Goal: Information Seeking & Learning: Understand process/instructions

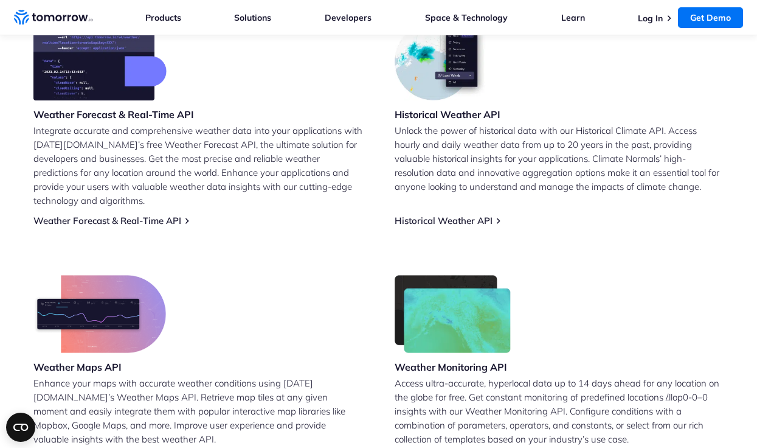
scroll to position [537, 0]
click at [430, 219] on link "Historical Weather API" at bounding box center [444, 220] width 98 height 12
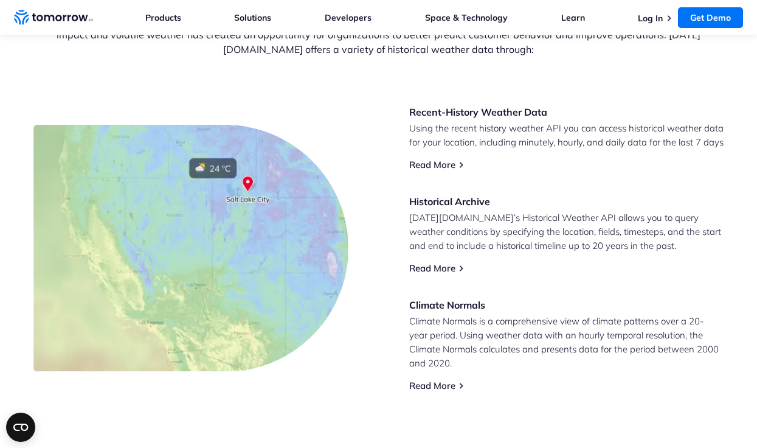
scroll to position [510, 0]
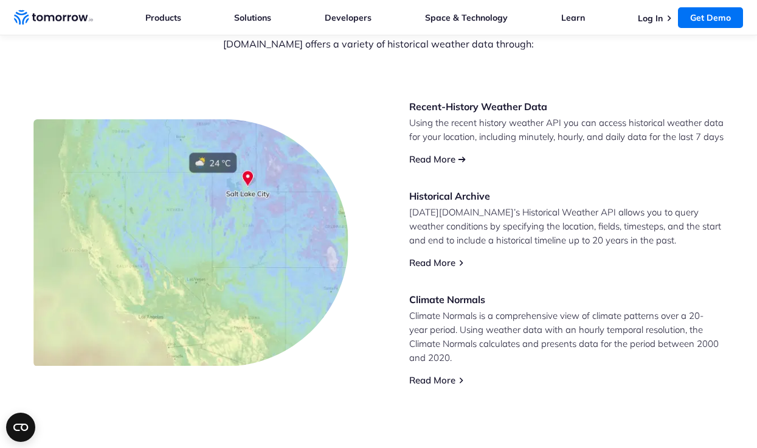
click at [443, 165] on link "Read More" at bounding box center [432, 159] width 46 height 12
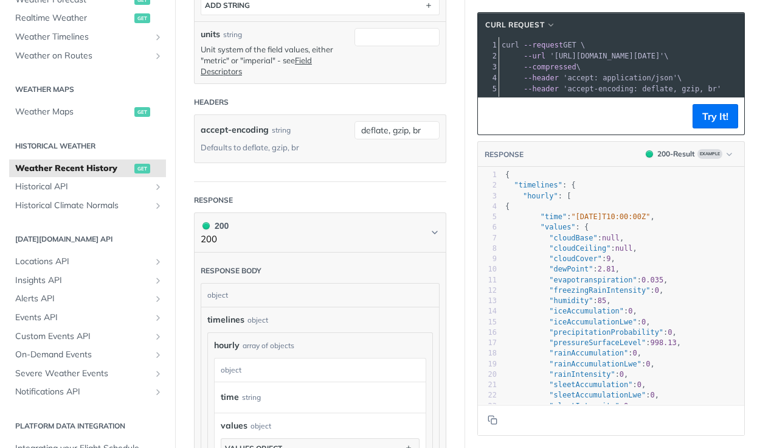
scroll to position [623, 0]
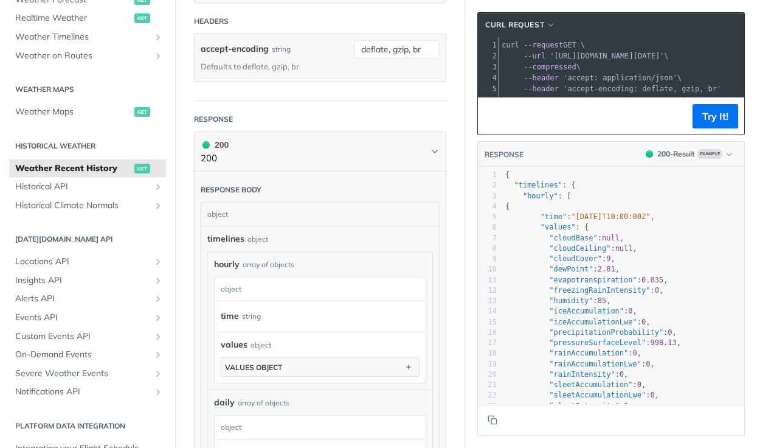
click at [274, 259] on div "array of objects" at bounding box center [269, 264] width 52 height 11
click at [249, 284] on div "object" at bounding box center [319, 288] width 208 height 23
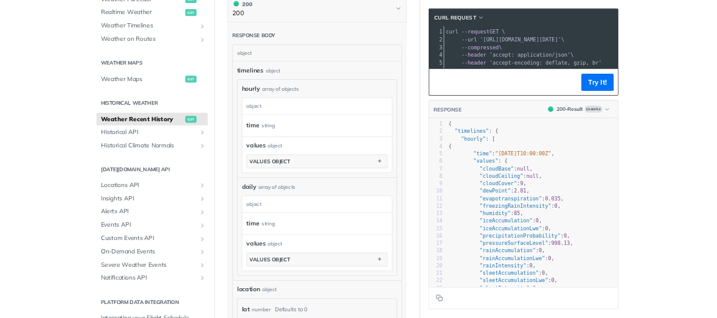
scroll to position [769, 0]
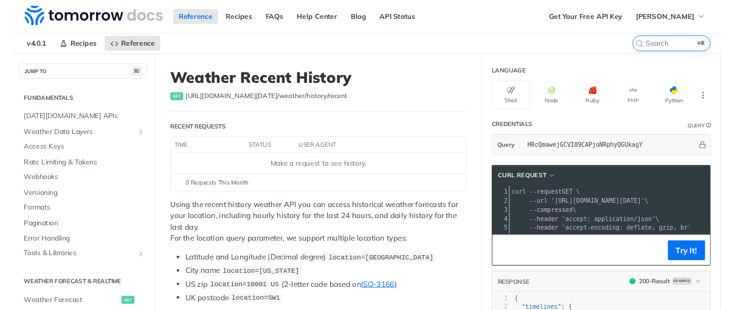
scroll to position [308, 0]
